Goal: Share content: Share content

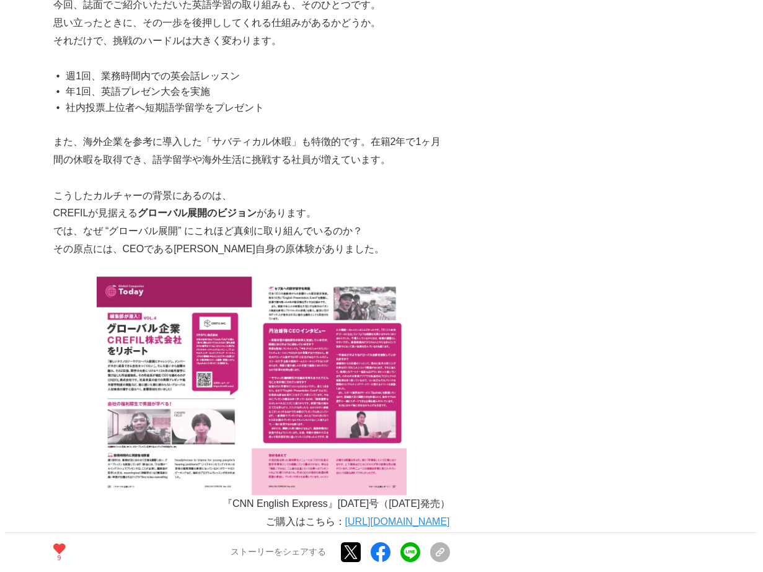
scroll to position [884, 0]
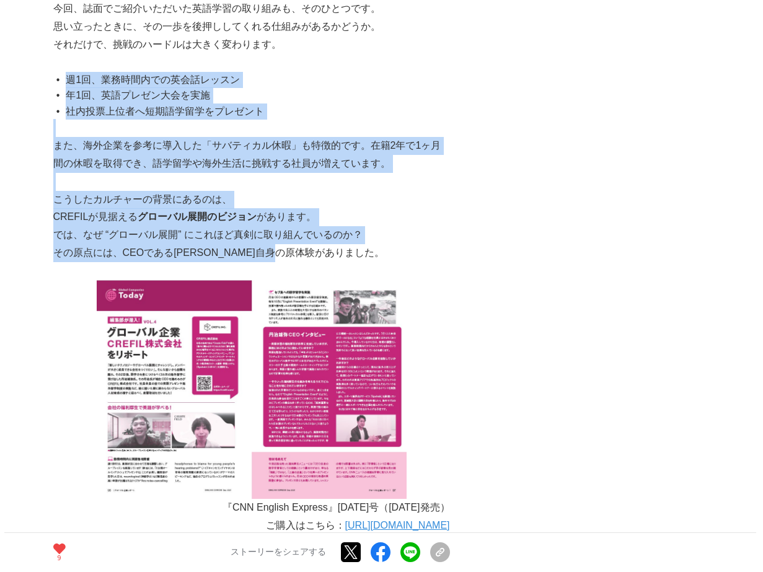
drag, startPoint x: 335, startPoint y: 250, endPoint x: 60, endPoint y: 78, distance: 324.6
copy div "週1回、業務時間内での英会話レッスン 年1回、英語プレゼン大会を実施 社内投票上位者へ短期語学留学をプレゼント また、海外企業を参考に導入した「サバティカル休…"
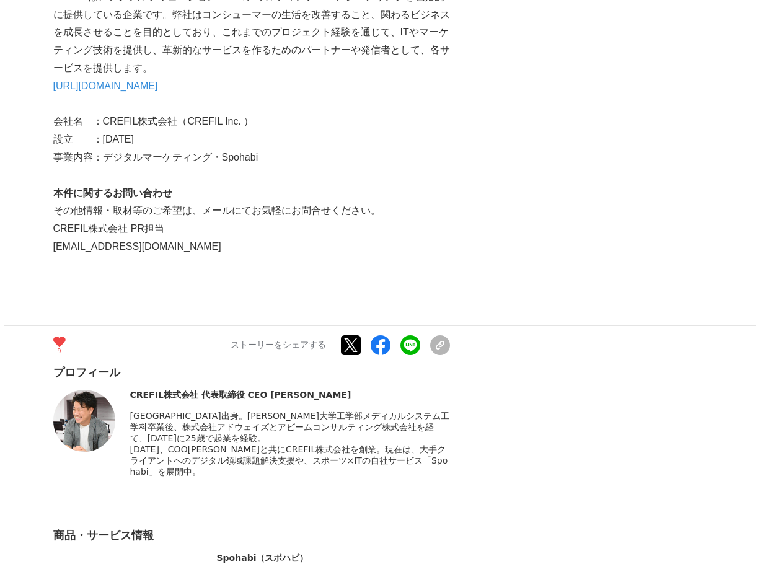
scroll to position [6525, 0]
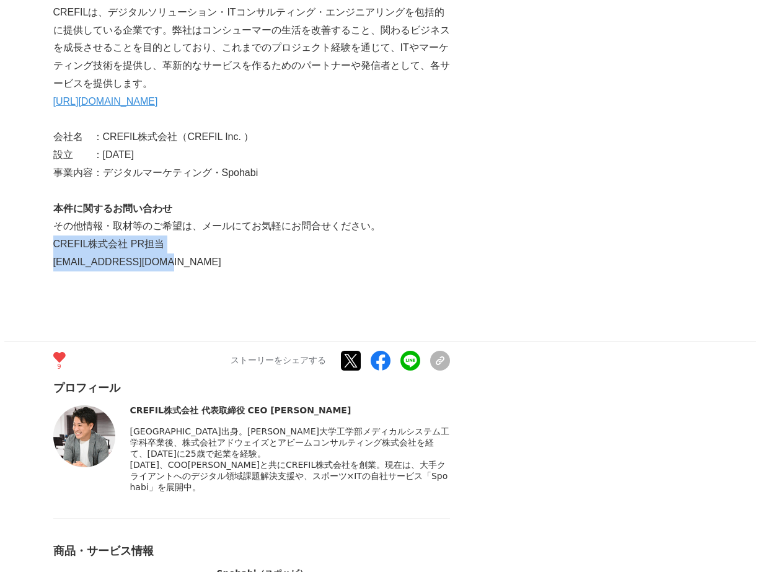
drag, startPoint x: 174, startPoint y: 228, endPoint x: 55, endPoint y: 204, distance: 121.9
copy div "CREFIL株式会社 PR担当 publicist@crefil.com"
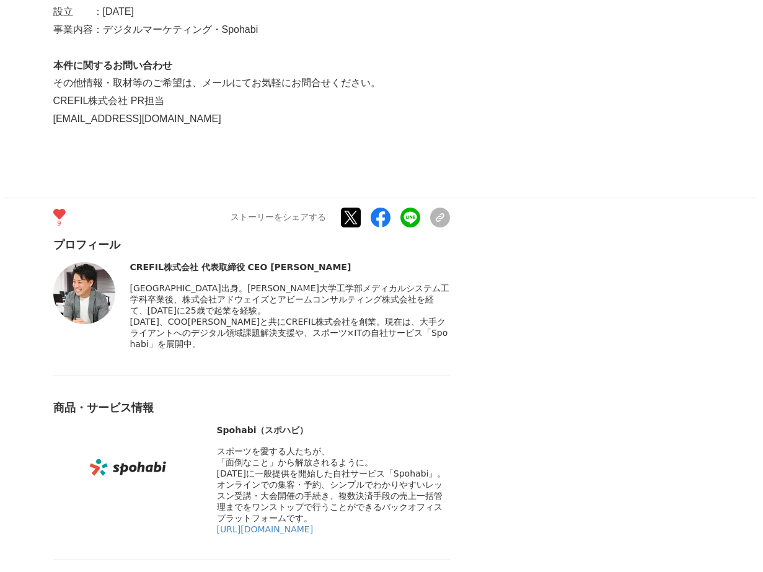
scroll to position [6655, 0]
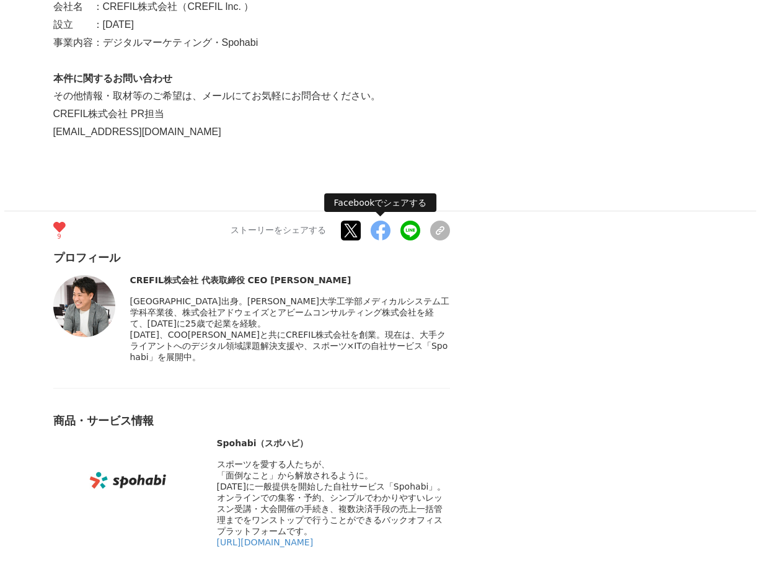
click at [373, 221] on button at bounding box center [381, 231] width 20 height 20
click at [437, 221] on button "button" at bounding box center [440, 231] width 20 height 20
